Goal: Transaction & Acquisition: Purchase product/service

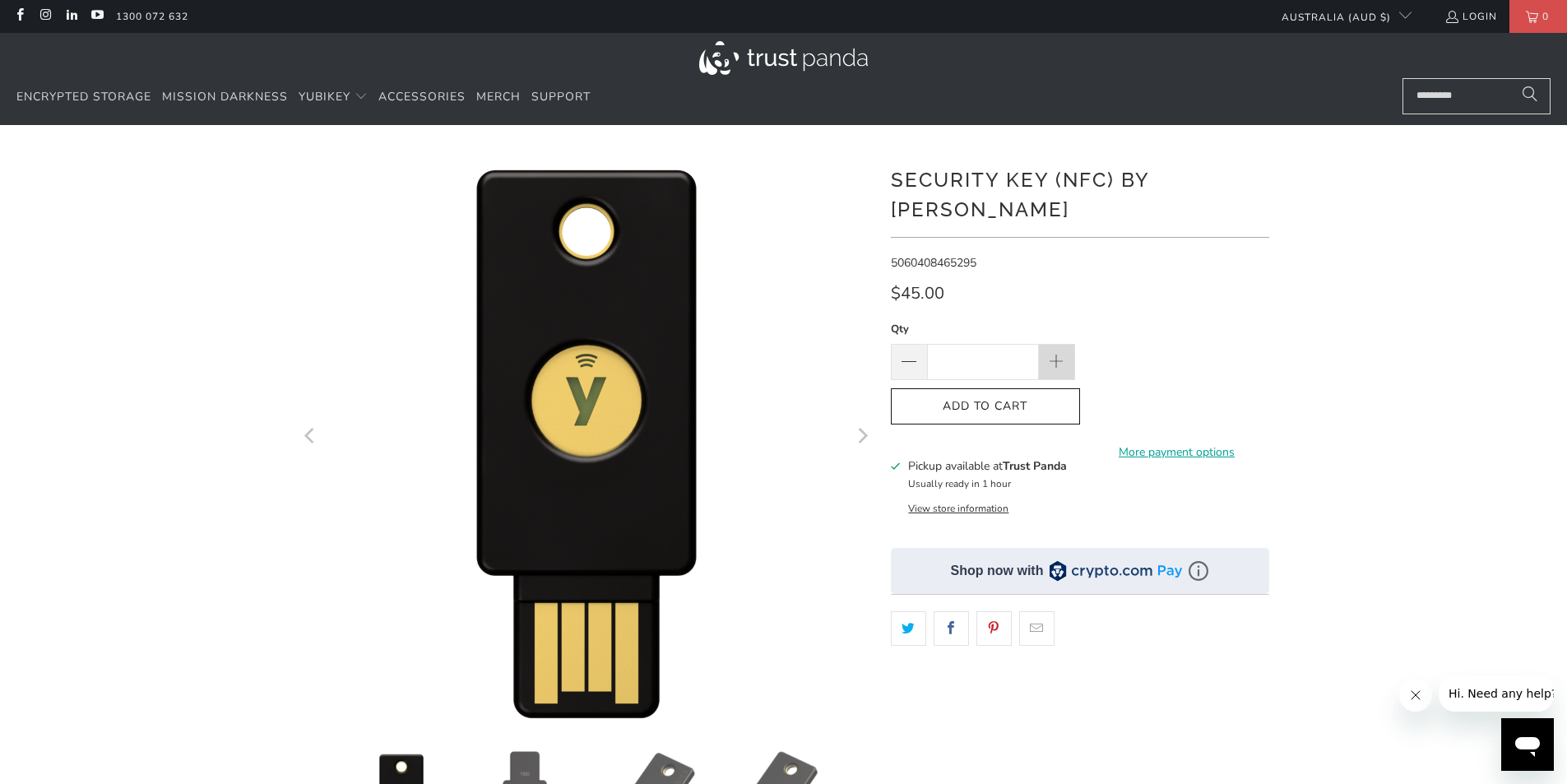
click at [1059, 354] on span at bounding box center [1056, 363] width 18 height 18
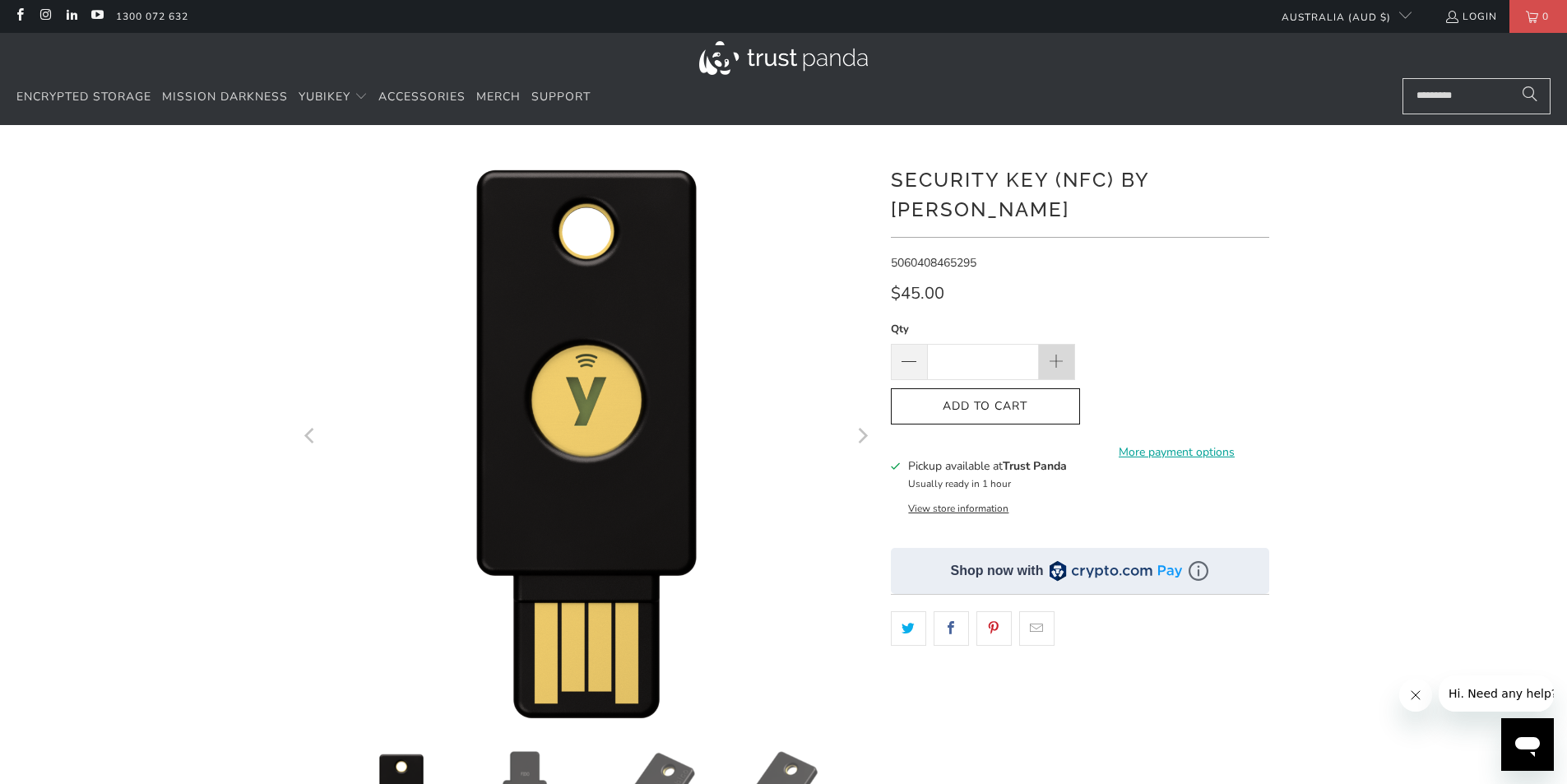
click at [1059, 354] on span at bounding box center [1056, 363] width 18 height 18
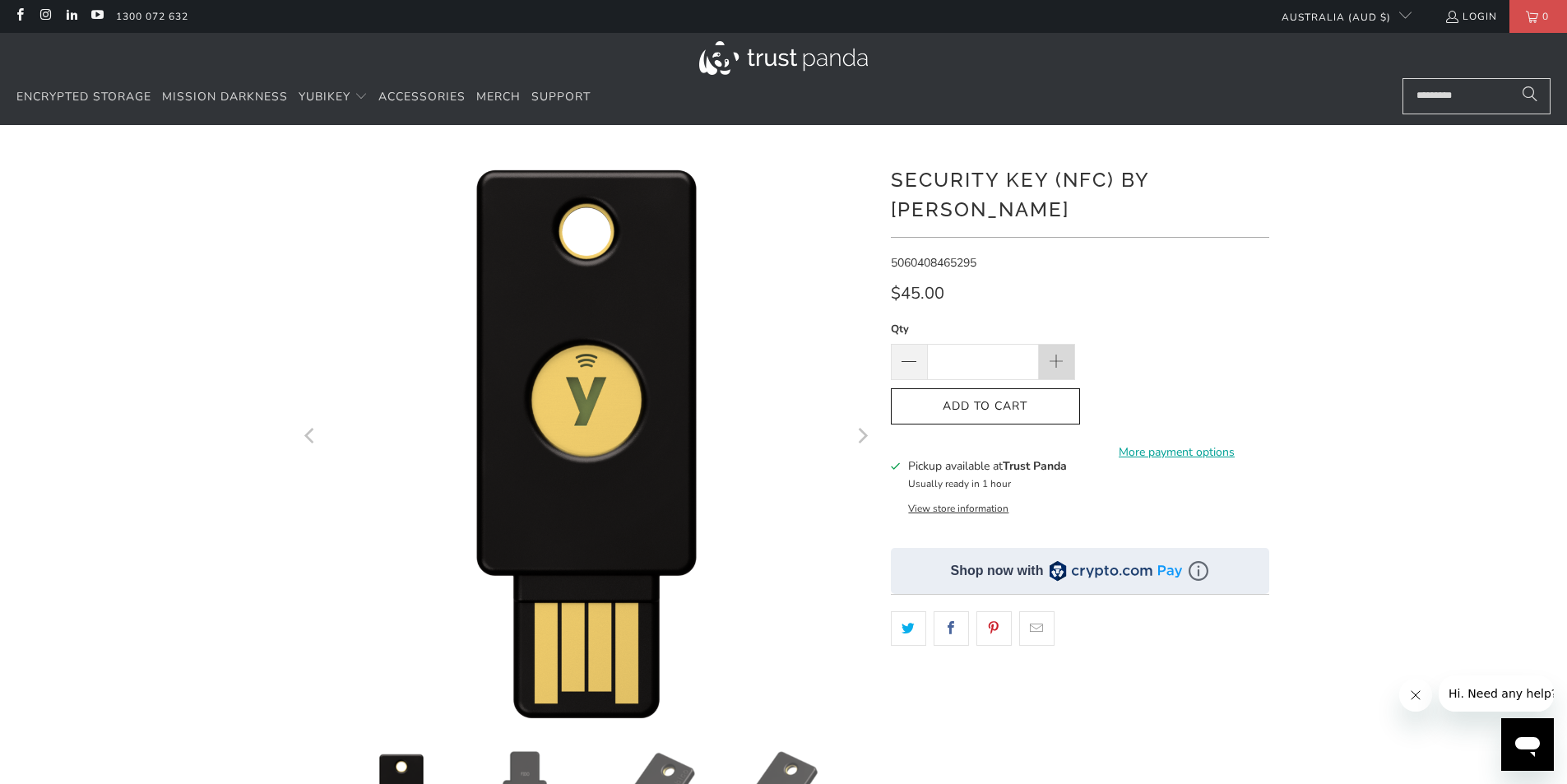
click at [1059, 354] on span at bounding box center [1056, 363] width 18 height 18
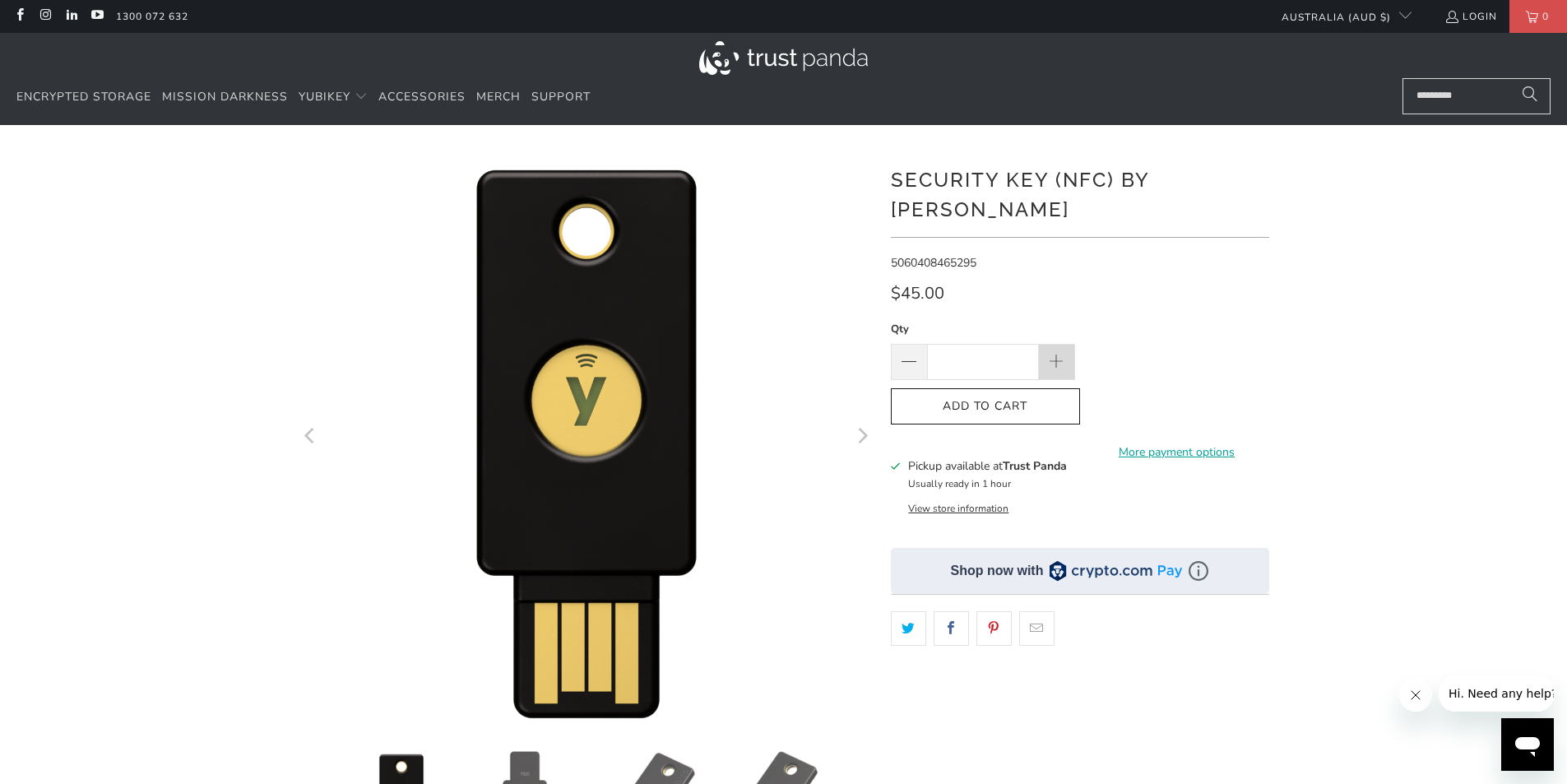
click at [1059, 354] on span at bounding box center [1056, 363] width 18 height 18
type input "**"
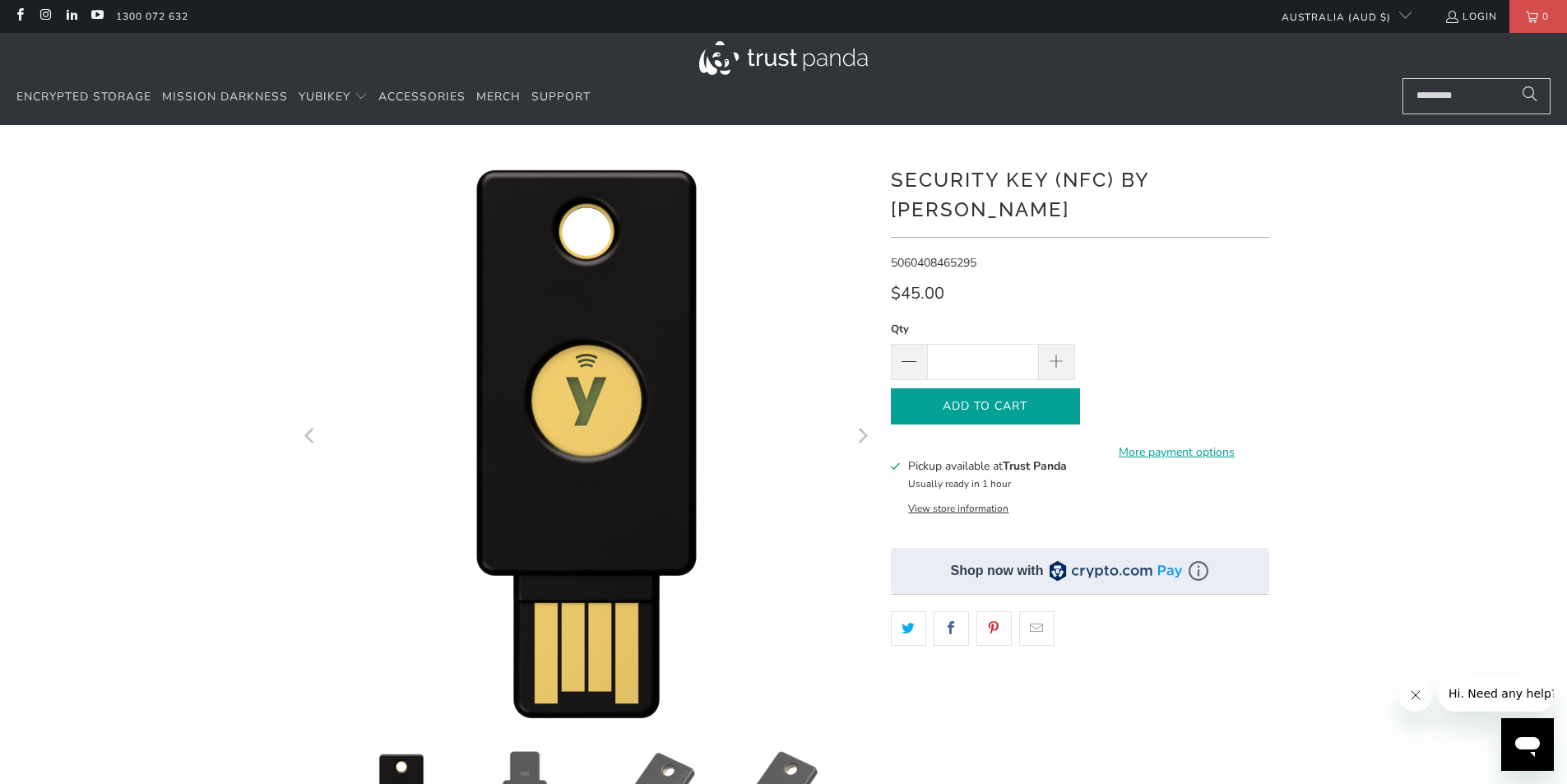
click at [1004, 400] on span "Add to Cart" at bounding box center [985, 407] width 155 height 14
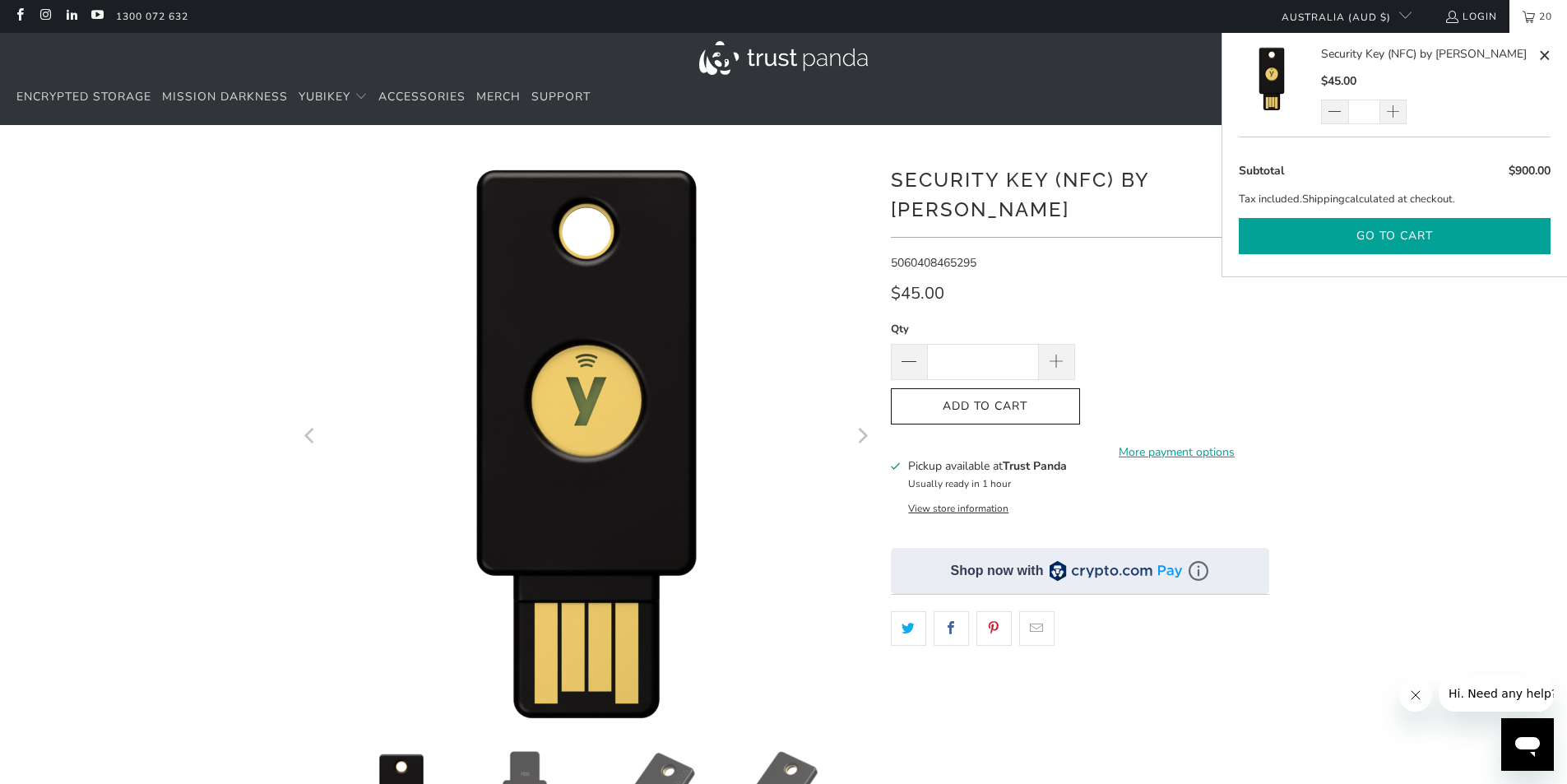
click at [1380, 242] on button "Go to cart" at bounding box center [1395, 236] width 312 height 37
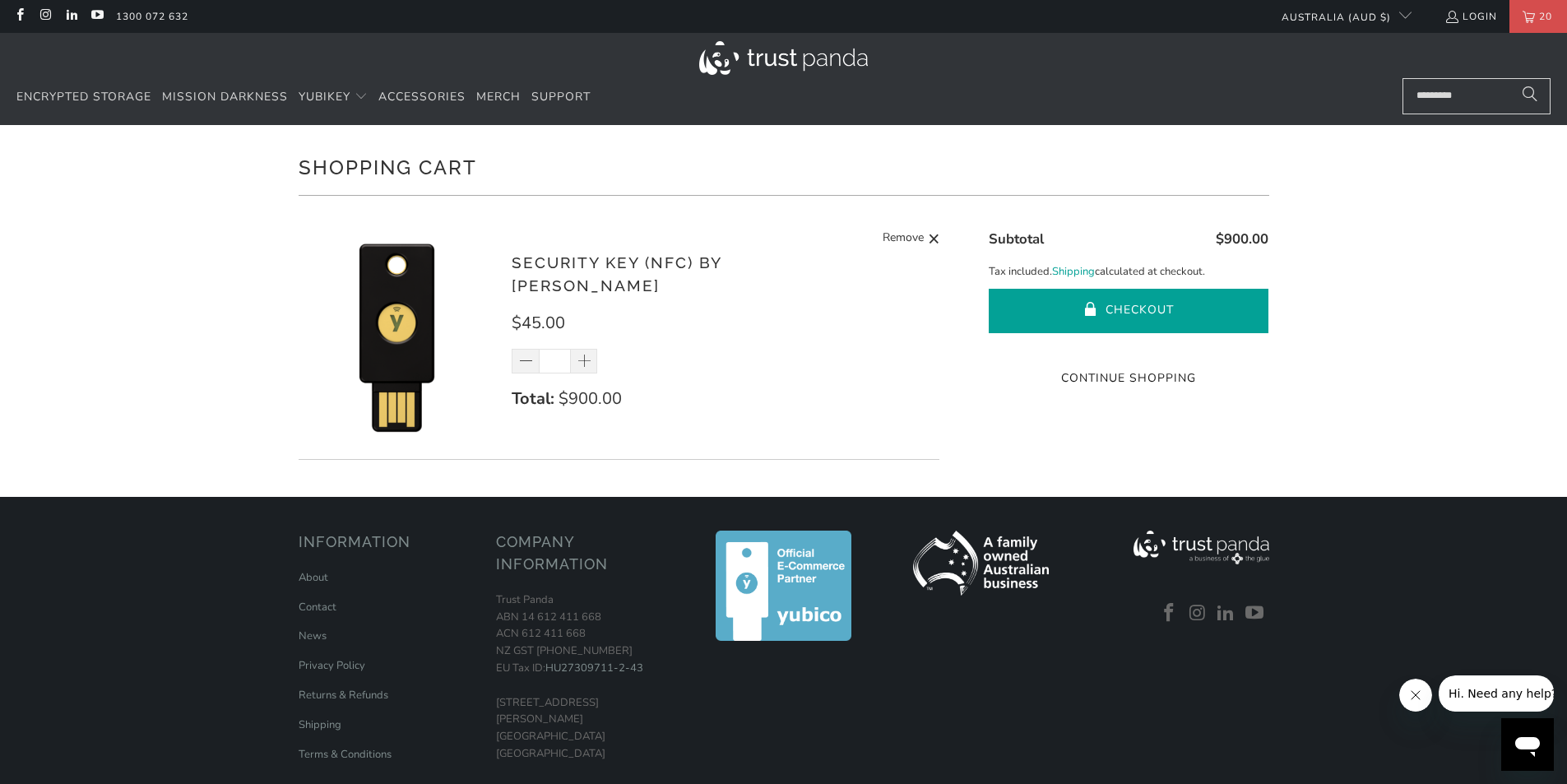
click at [1215, 299] on button "Checkout" at bounding box center [1129, 311] width 280 height 44
